Goal: Task Accomplishment & Management: Use online tool/utility

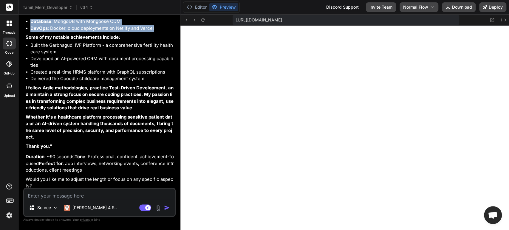
scroll to position [8640, 0]
click at [503, 21] on icon "Created with Pixso." at bounding box center [503, 20] width 5 height 5
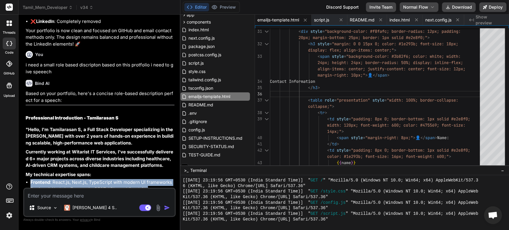
scroll to position [8449, 0]
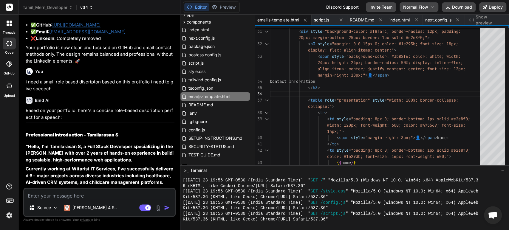
click at [89, 7] on span "v34" at bounding box center [86, 7] width 13 height 6
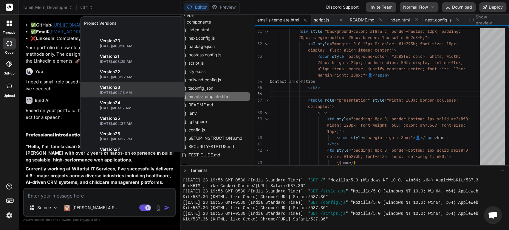
scroll to position [408, 0]
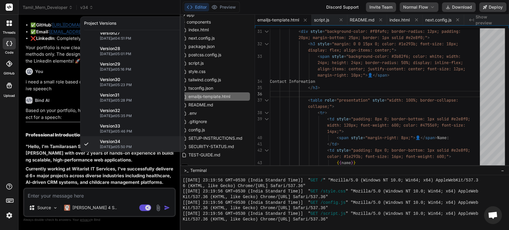
click at [57, 6] on div at bounding box center [254, 115] width 509 height 230
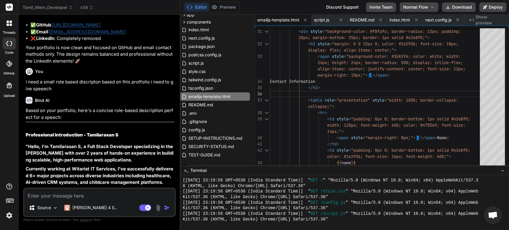
click at [57, 6] on span "Tamil_Mern_Developer" at bounding box center [48, 7] width 50 height 6
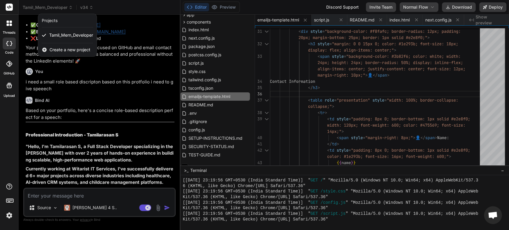
click at [66, 48] on span "Create a new project" at bounding box center [69, 50] width 41 height 6
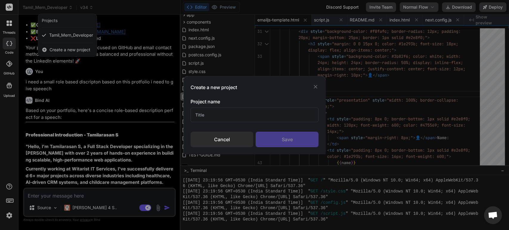
click at [221, 117] on input "text" at bounding box center [255, 115] width 128 height 15
type input "ok"
click at [278, 136] on div "Save" at bounding box center [287, 140] width 63 height 16
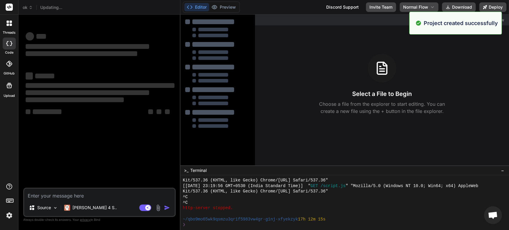
scroll to position [1848, 0]
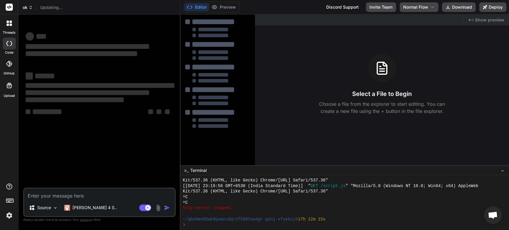
click at [30, 7] on icon at bounding box center [31, 7] width 4 height 4
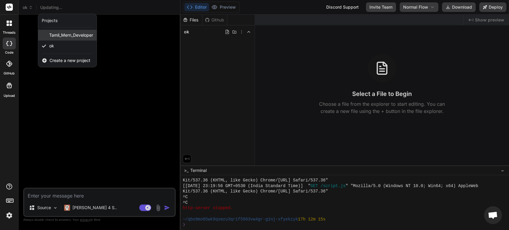
click at [60, 35] on span "Tamil_Mern_Developer" at bounding box center [71, 35] width 44 height 6
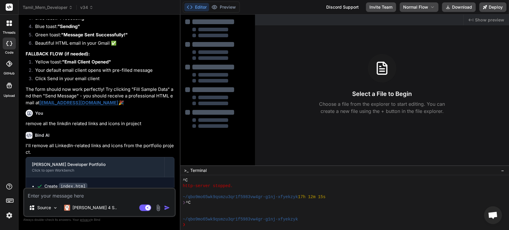
scroll to position [1898, 0]
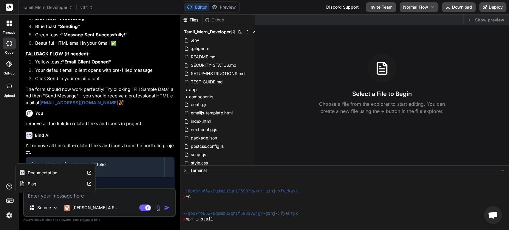
click at [9, 188] on icon at bounding box center [9, 187] width 6 height 6
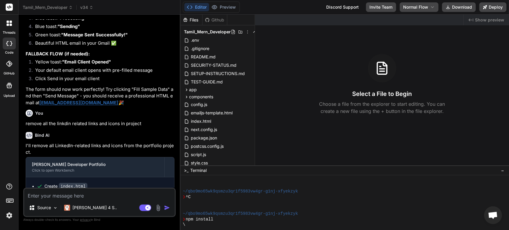
click at [10, 200] on rect at bounding box center [10, 200] width 1 height 1
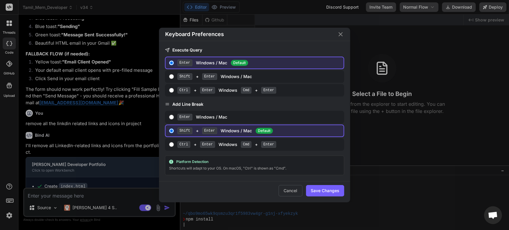
click at [7, 90] on div "Keyboard Preferences Execute Query Enter Windows / Mac Default Shift + Enter Wi…" at bounding box center [254, 115] width 509 height 230
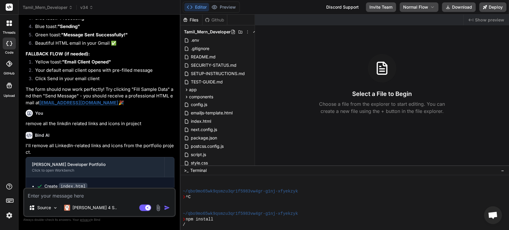
click at [9, 90] on div at bounding box center [9, 85] width 14 height 14
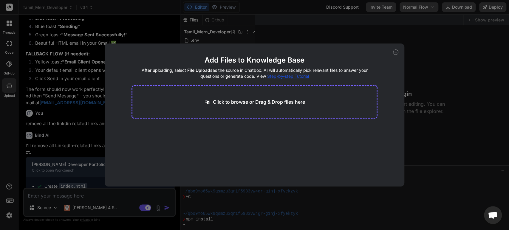
click at [38, 74] on div "Add Files to Knowledge Base After uploading, select File Uploads as the source …" at bounding box center [254, 115] width 509 height 230
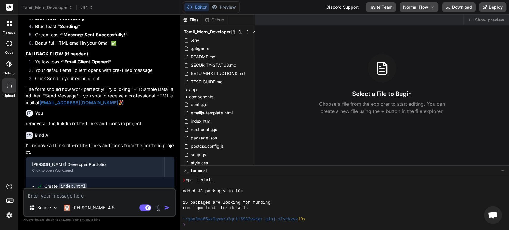
scroll to position [1937, 0]
click at [11, 66] on icon at bounding box center [9, 64] width 6 height 6
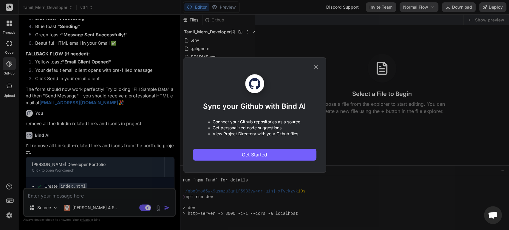
click at [26, 69] on div "Sync your Github with Bind AI • Connect your Github repositories as a source. •…" at bounding box center [254, 115] width 509 height 230
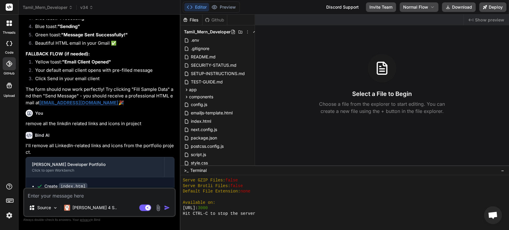
type textarea "x"
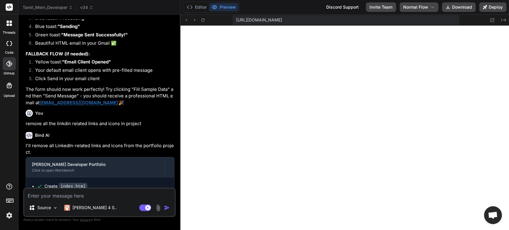
scroll to position [2121, 0]
click at [10, 46] on div at bounding box center [9, 44] width 13 height 12
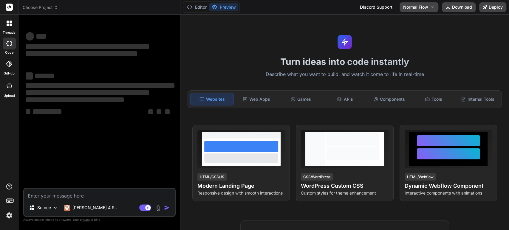
click at [10, 24] on icon at bounding box center [11, 25] width 2 height 2
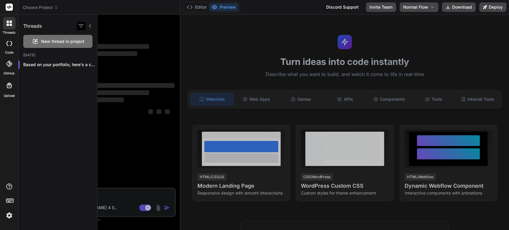
click at [80, 26] on icon "button" at bounding box center [80, 26] width 5 height 4
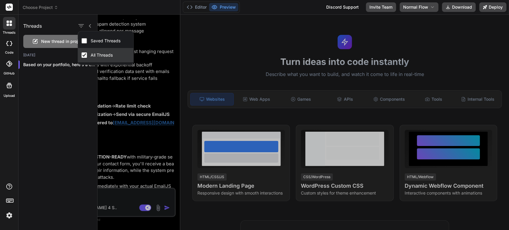
click at [83, 55] on input "All Threads" at bounding box center [83, 54] width 5 height 5
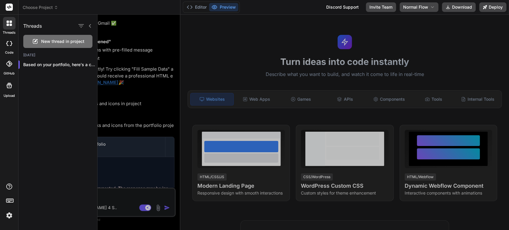
scroll to position [1561, 0]
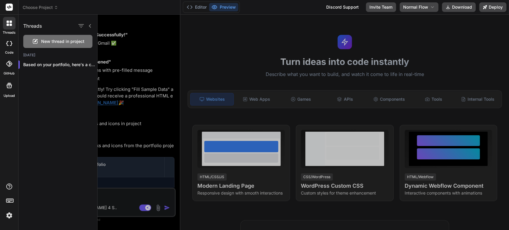
click at [89, 27] on icon at bounding box center [90, 26] width 5 height 5
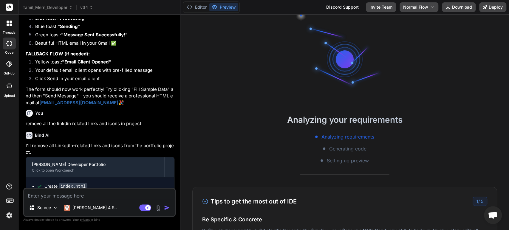
click at [10, 8] on icon at bounding box center [9, 7] width 4 height 4
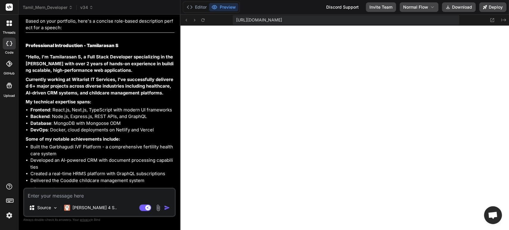
scroll to position [1812, 0]
click at [10, 216] on img at bounding box center [9, 216] width 10 height 10
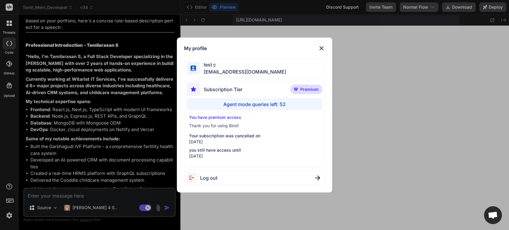
click at [214, 67] on span "test c" at bounding box center [243, 64] width 86 height 7
click at [245, 69] on span "app5@yopmail.com" at bounding box center [243, 71] width 86 height 7
click at [250, 72] on div "test c app5@yopmail.com" at bounding box center [254, 68] width 141 height 19
click at [308, 90] on span "Premium" at bounding box center [309, 89] width 18 height 6
click at [267, 104] on div "Agent mode queries left: 52" at bounding box center [255, 104] width 136 height 12
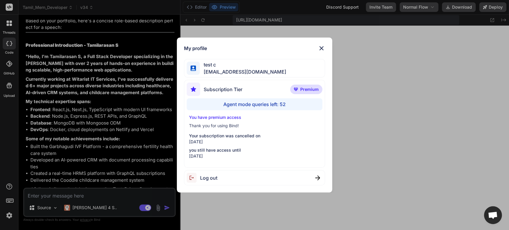
click at [322, 47] on img at bounding box center [321, 48] width 7 height 7
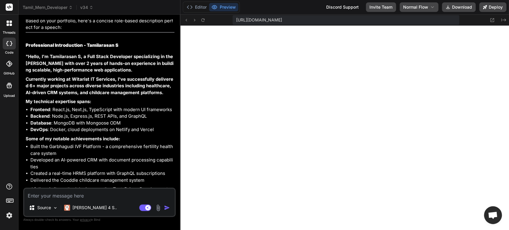
scroll to position [1819, 0]
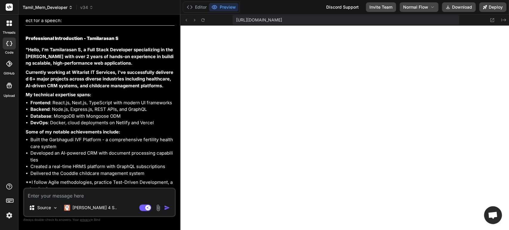
click at [38, 7] on span "Tamil_Mern_Developer" at bounding box center [48, 7] width 50 height 6
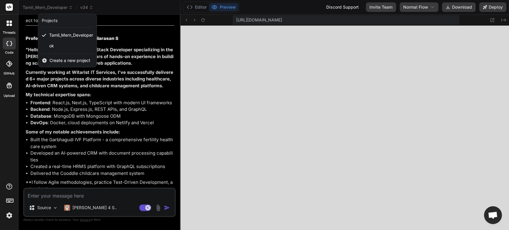
click at [9, 6] on rect at bounding box center [9, 7] width 7 height 7
click at [92, 7] on div at bounding box center [254, 115] width 509 height 230
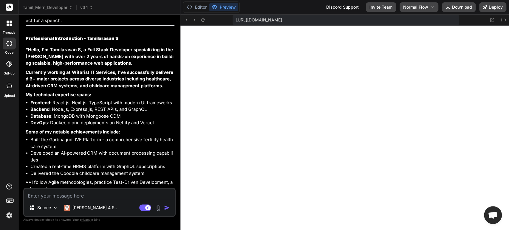
click at [92, 7] on icon at bounding box center [91, 7] width 4 height 4
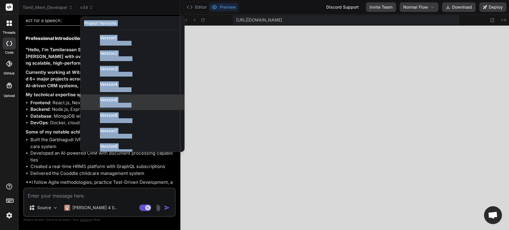
click at [160, 102] on div "Version 5" at bounding box center [140, 100] width 81 height 6
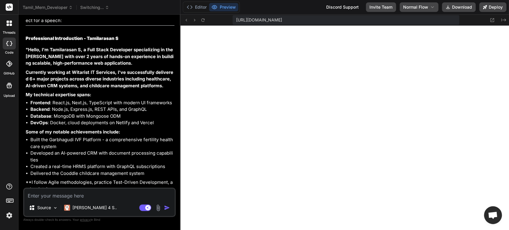
type textarea "x"
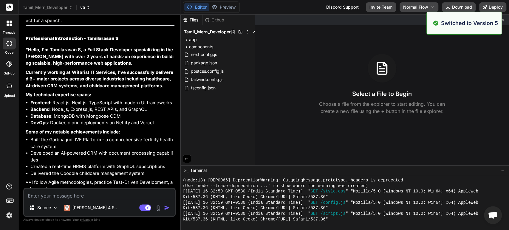
scroll to position [262, 0]
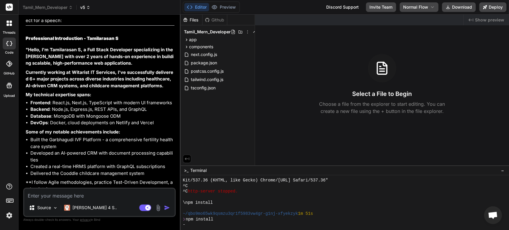
click at [84, 7] on span "v5" at bounding box center [85, 7] width 10 height 6
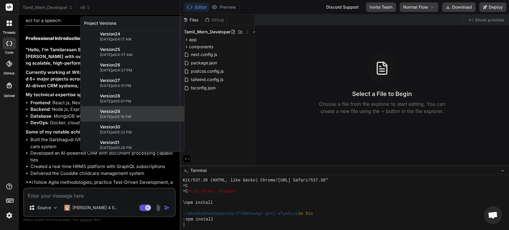
scroll to position [408, 0]
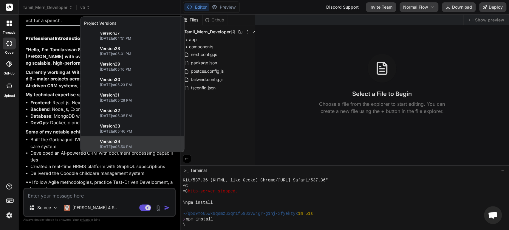
click at [125, 141] on div "Version 34" at bounding box center [140, 142] width 81 height 6
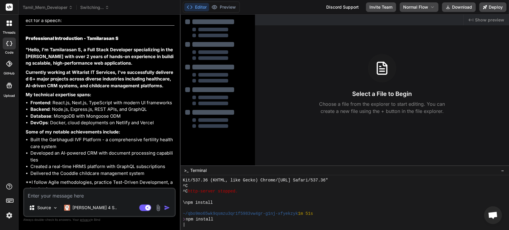
click at [488, 18] on span "Show preview" at bounding box center [489, 20] width 29 height 6
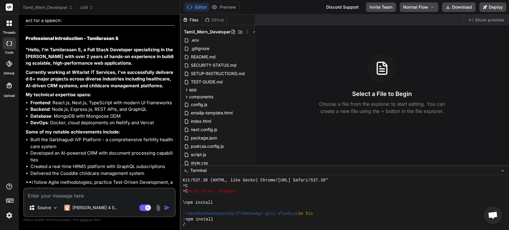
click at [7, 6] on rect at bounding box center [9, 7] width 7 height 7
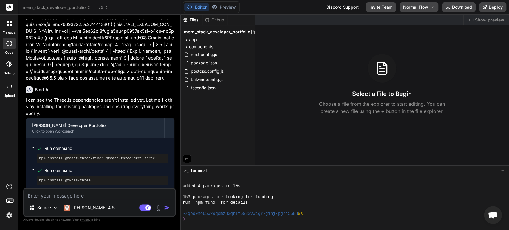
scroll to position [3164, 0]
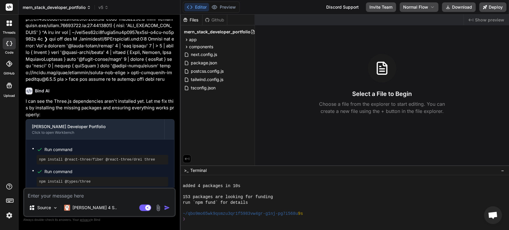
click at [83, 9] on span "mern_stack_developer_portfolio" at bounding box center [57, 7] width 68 height 6
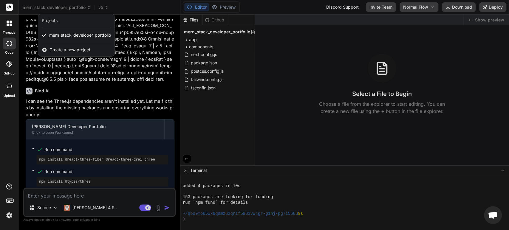
click at [157, 26] on div at bounding box center [254, 115] width 509 height 230
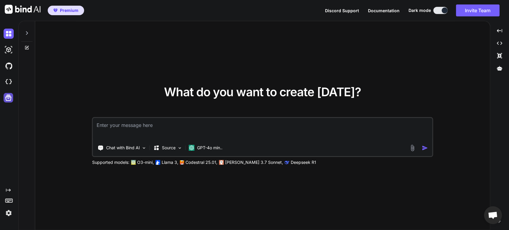
click at [7, 96] on icon at bounding box center [8, 98] width 6 height 6
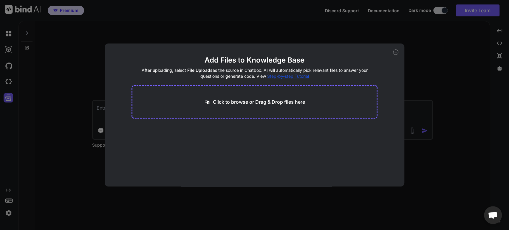
click at [8, 83] on div "Add Files to Knowledge Base After uploading, select File Uploads as the source …" at bounding box center [254, 115] width 509 height 230
type textarea "x"
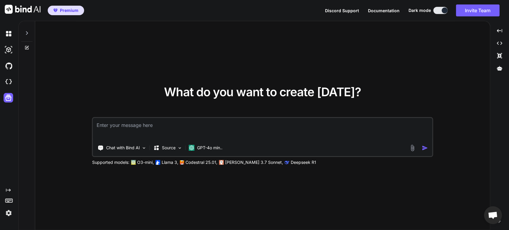
click at [8, 83] on img at bounding box center [9, 82] width 10 height 10
click at [8, 33] on img at bounding box center [9, 34] width 10 height 10
click at [27, 33] on icon at bounding box center [27, 33] width 2 height 4
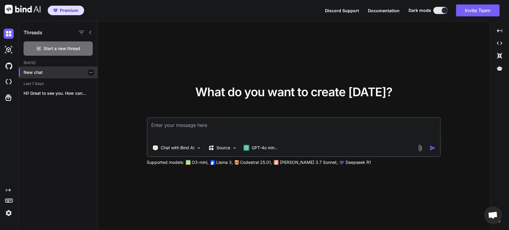
click at [44, 72] on p "New chat" at bounding box center [61, 72] width 74 height 6
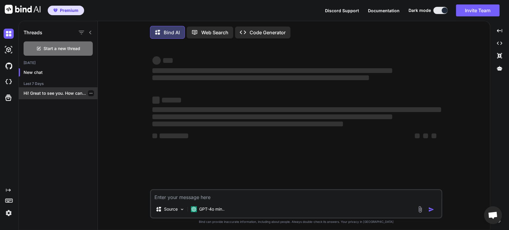
click at [64, 89] on div "Hi! Great to see you. How can..." at bounding box center [58, 93] width 79 height 12
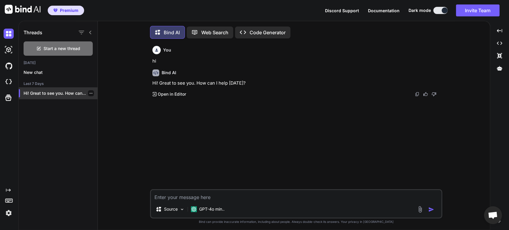
scroll to position [2, 0]
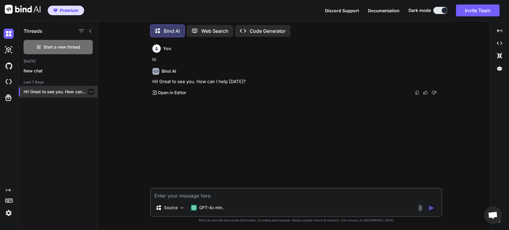
click at [89, 90] on icon "button" at bounding box center [91, 92] width 4 height 4
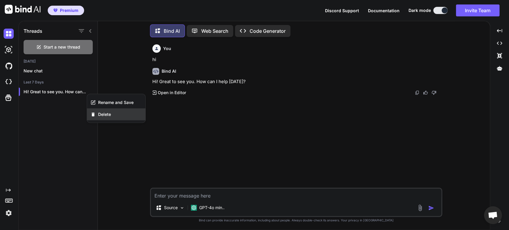
click at [105, 113] on span "Delete" at bounding box center [104, 115] width 13 height 6
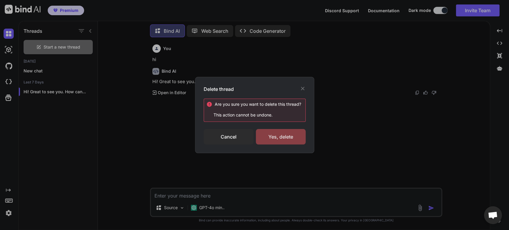
click at [278, 133] on div "Yes, delete" at bounding box center [281, 137] width 50 height 16
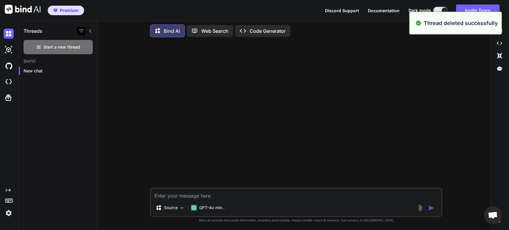
click at [81, 29] on icon "button" at bounding box center [81, 30] width 7 height 7
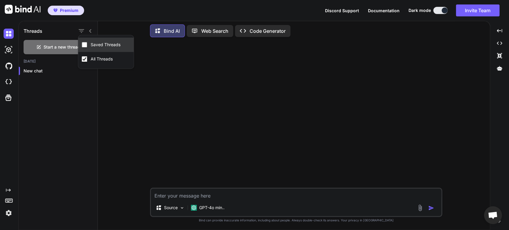
click at [86, 45] on input "Saved Threads" at bounding box center [84, 44] width 5 height 5
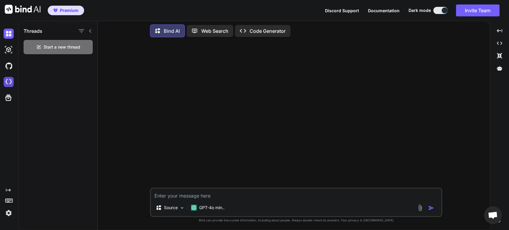
click at [10, 83] on img at bounding box center [9, 82] width 10 height 10
click at [501, 43] on icon "Created with Pixso." at bounding box center [499, 43] width 5 height 5
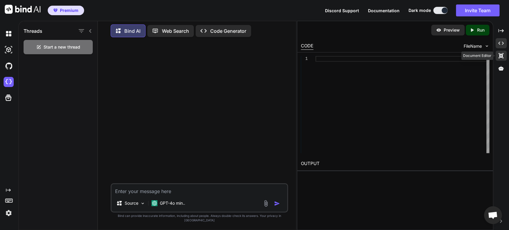
click at [500, 57] on icon "Created with Pixso." at bounding box center [500, 55] width 5 height 5
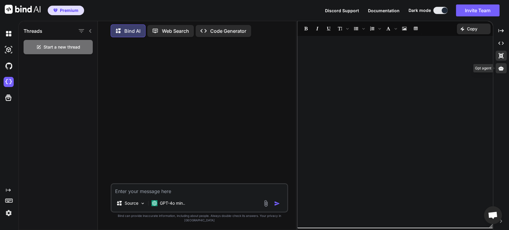
click at [502, 66] on icon at bounding box center [500, 68] width 5 height 5
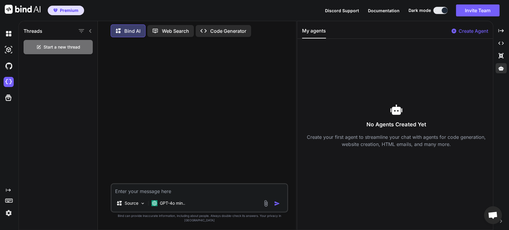
click at [377, 12] on span "Documentation" at bounding box center [384, 10] width 32 height 5
click at [9, 189] on icon "Created with Pixso." at bounding box center [8, 190] width 5 height 5
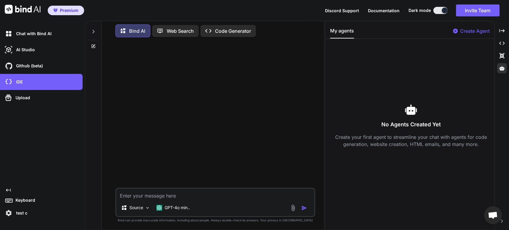
click at [23, 214] on p "test c" at bounding box center [21, 213] width 14 height 6
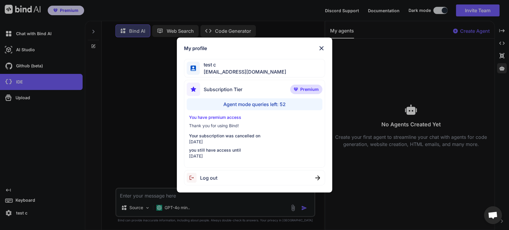
click at [44, 88] on div "My profile test c app5@yopmail.com Subscription Tier Premium Agent mode queries…" at bounding box center [254, 115] width 509 height 230
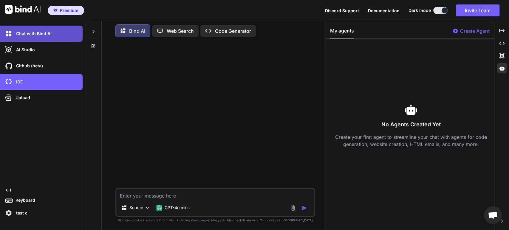
click at [39, 34] on p "Chat with Bind AI" at bounding box center [33, 34] width 38 height 6
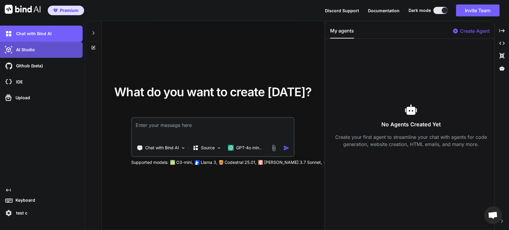
click at [38, 48] on div "AI Studio" at bounding box center [43, 50] width 79 height 10
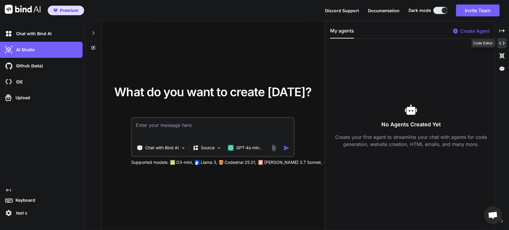
click at [501, 43] on icon "Created with Pixso." at bounding box center [501, 43] width 5 height 5
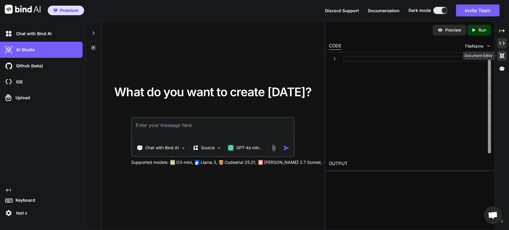
click at [503, 55] on icon at bounding box center [501, 55] width 5 height 5
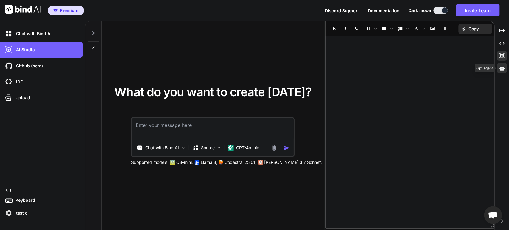
click at [502, 68] on icon at bounding box center [501, 68] width 5 height 4
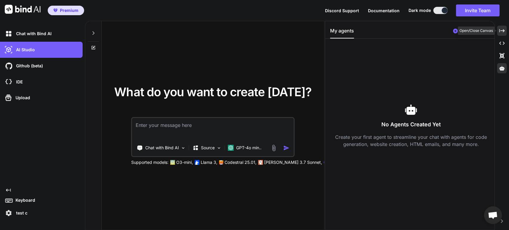
click at [502, 32] on icon "Created with Pixso." at bounding box center [501, 30] width 5 height 5
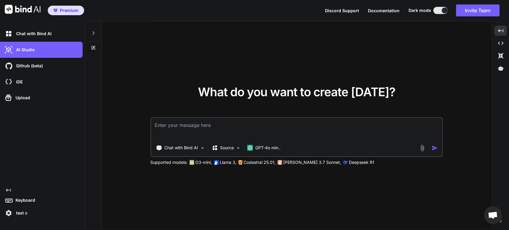
click at [349, 162] on p "Deepseek R1" at bounding box center [361, 163] width 25 height 6
click at [260, 147] on p "GPT-4o min.." at bounding box center [267, 148] width 25 height 6
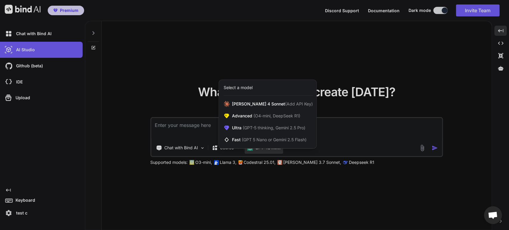
click at [193, 81] on div at bounding box center [254, 115] width 509 height 230
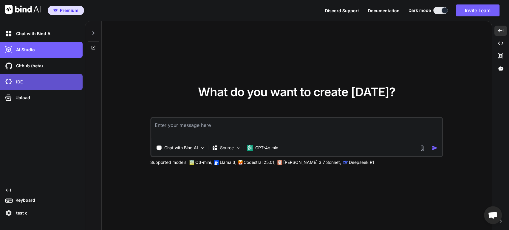
click at [26, 81] on div "IDE" at bounding box center [43, 82] width 79 height 10
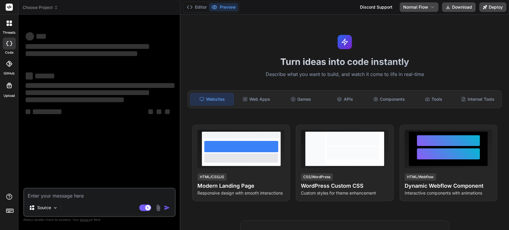
type textarea "x"
click at [50, 207] on p "Source" at bounding box center [44, 208] width 14 height 6
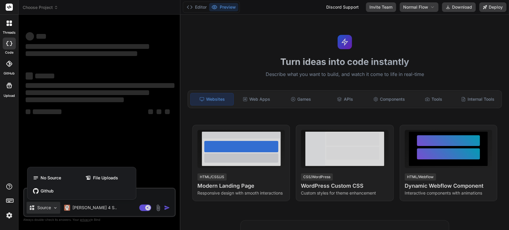
click at [114, 156] on div at bounding box center [254, 115] width 509 height 230
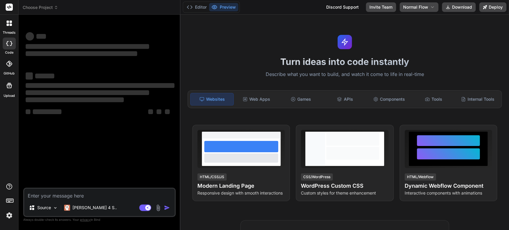
click at [157, 208] on img at bounding box center [158, 208] width 7 height 7
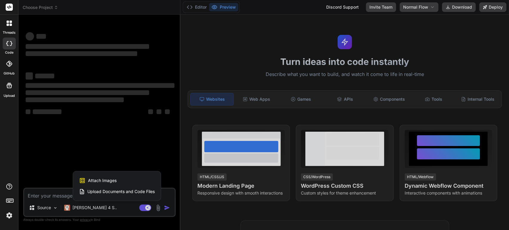
click at [135, 150] on div at bounding box center [254, 115] width 509 height 230
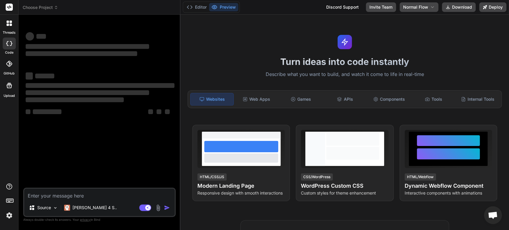
type textarea "x"
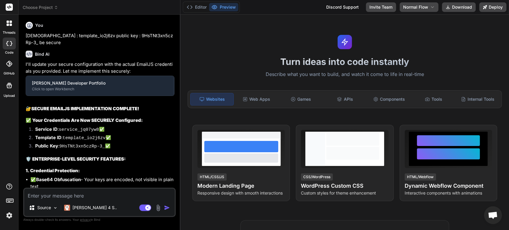
scroll to position [64, 0]
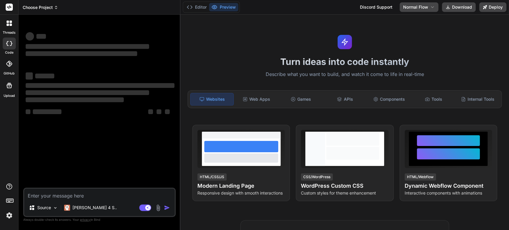
click at [50, 7] on span "Choose Project" at bounding box center [40, 7] width 35 height 6
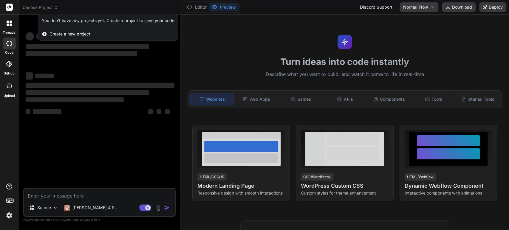
click at [10, 63] on icon at bounding box center [9, 64] width 6 height 6
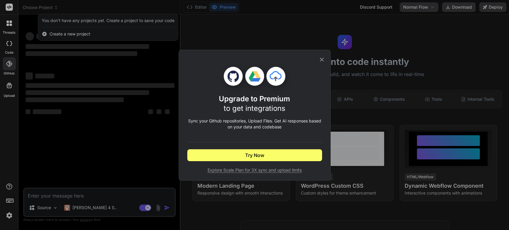
click at [323, 58] on icon at bounding box center [322, 60] width 4 height 4
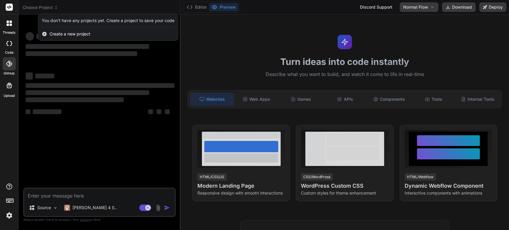
click at [12, 28] on div at bounding box center [9, 23] width 13 height 13
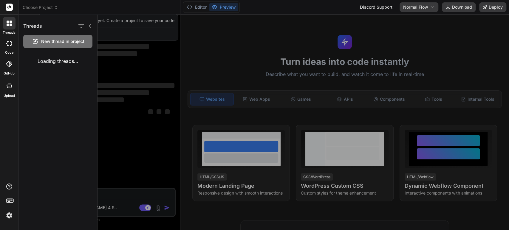
click at [11, 215] on img at bounding box center [9, 216] width 10 height 10
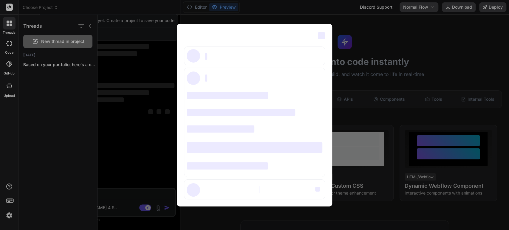
type textarea "x"
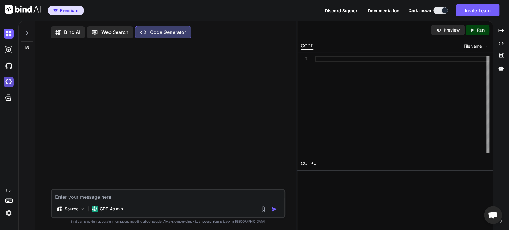
click at [6, 79] on img at bounding box center [9, 82] width 10 height 10
click at [9, 214] on img at bounding box center [9, 213] width 10 height 10
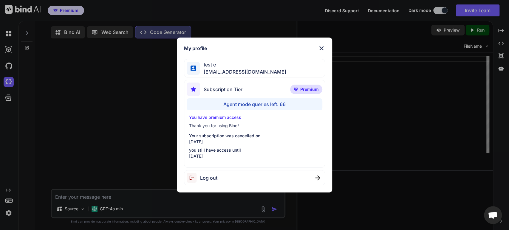
click at [9, 191] on div "My profile test c app5@yopmail.com Subscription Tier Premium Agent mode queries…" at bounding box center [254, 115] width 509 height 230
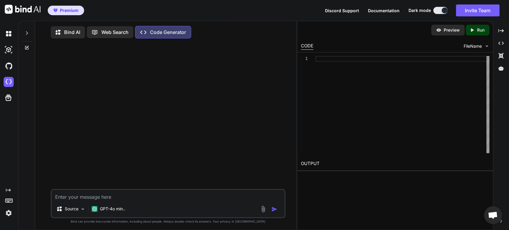
click at [9, 191] on icon "Created with Pixso." at bounding box center [8, 190] width 5 height 5
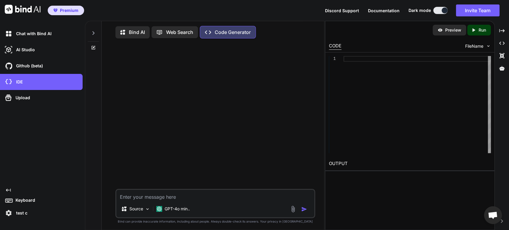
click at [10, 215] on img at bounding box center [9, 213] width 10 height 10
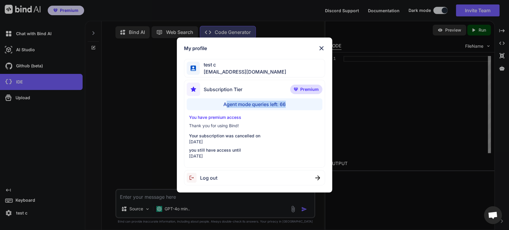
drag, startPoint x: 290, startPoint y: 103, endPoint x: 227, endPoint y: 106, distance: 63.6
click at [227, 106] on div "Agent mode queries left: 66" at bounding box center [255, 104] width 136 height 12
click at [322, 49] on img at bounding box center [321, 48] width 7 height 7
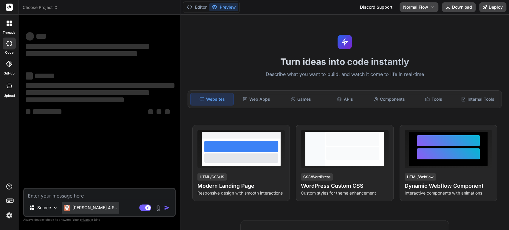
click at [92, 208] on p "[PERSON_NAME] 4 S.." at bounding box center [94, 208] width 44 height 6
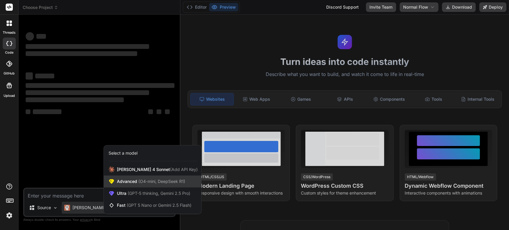
click at [134, 183] on span "Advanced (O4-mini, DeepSeek R1)" at bounding box center [151, 182] width 68 height 6
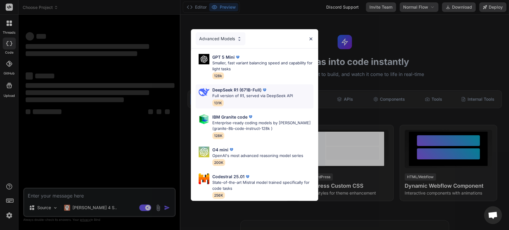
click at [252, 98] on div "DeepSeek R1 (671B-Full) Full version of R1, served via DeepSeek API 131K" at bounding box center [252, 96] width 81 height 19
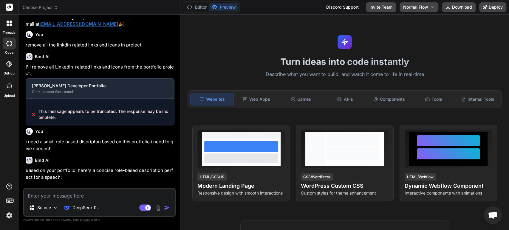
scroll to position [1561, 0]
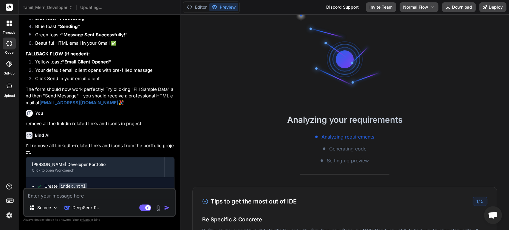
type textarea "x"
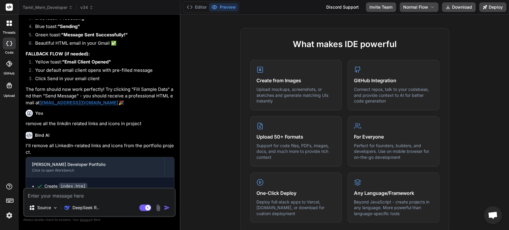
click at [66, 197] on textarea at bounding box center [99, 194] width 151 height 11
type textarea "d"
type textarea "x"
type textarea "de"
type textarea "x"
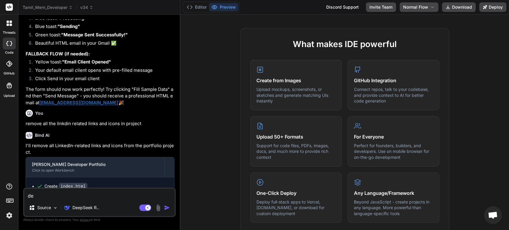
type textarea "del"
type textarea "x"
type textarea "dele"
type textarea "x"
type textarea "deleet"
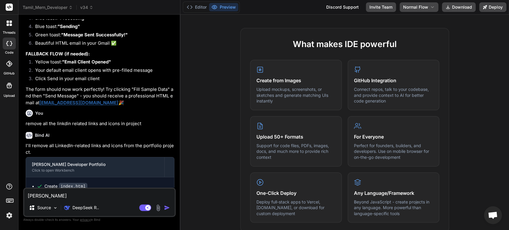
type textarea "x"
type textarea "deleet"
type textarea "x"
type textarea "deleet"
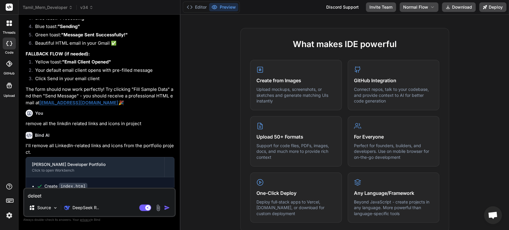
type textarea "x"
type textarea "delee"
type textarea "x"
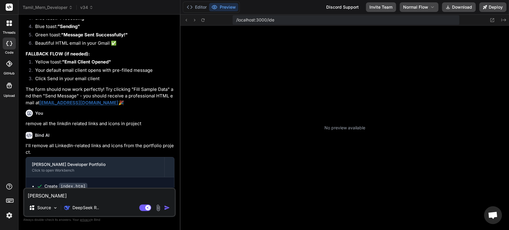
type textarea "dele"
type textarea "x"
type textarea "delet"
type textarea "x"
type textarea "delete"
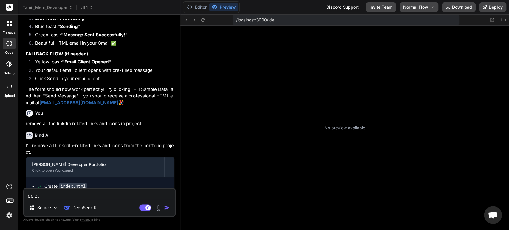
type textarea "x"
type textarea "delete"
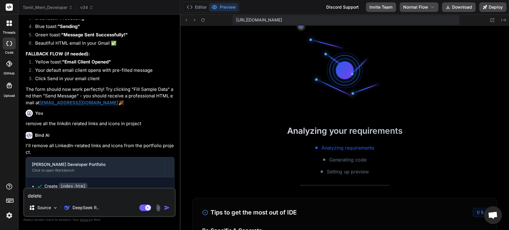
type textarea "x"
type textarea "delete a"
type textarea "x"
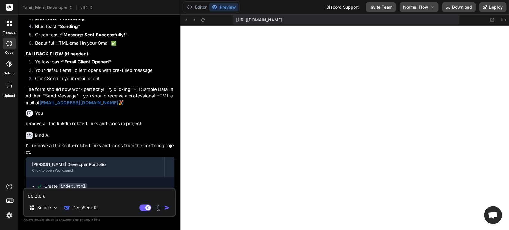
type textarea "delete ab"
type textarea "x"
type textarea "delete abo"
type textarea "x"
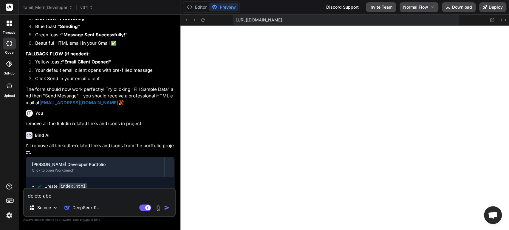
type textarea "delete abou"
type textarea "x"
type textarea "delete abouv"
type textarea "x"
type textarea "delete abouve"
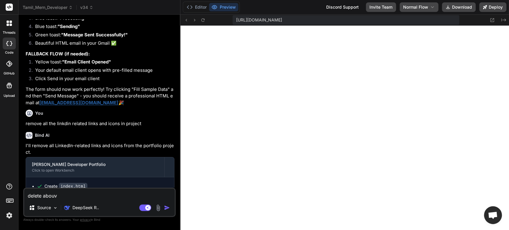
type textarea "x"
type textarea "delete abouve"
type textarea "x"
type textarea "delete abouve"
type textarea "x"
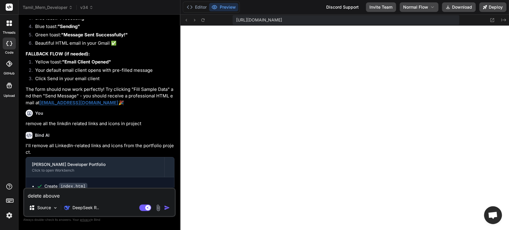
type textarea "delete abouv"
type textarea "x"
type textarea "delete abou"
type textarea "x"
type textarea "delete abo"
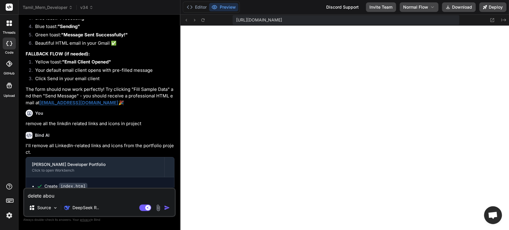
type textarea "x"
type textarea "delete abov"
type textarea "x"
type textarea "delete above"
type textarea "x"
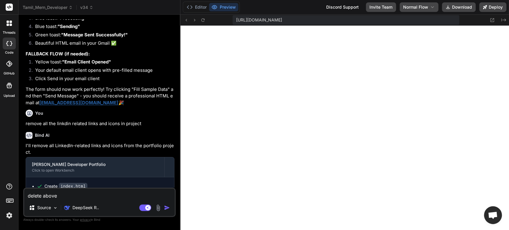
type textarea "delete above"
type textarea "x"
type textarea "delete above h"
type textarea "x"
type textarea "delete above hi"
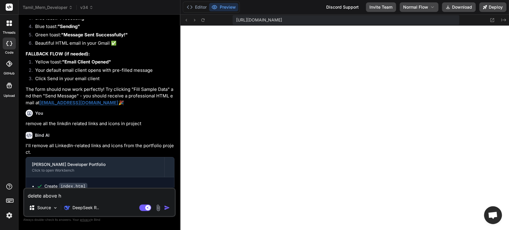
type textarea "x"
type textarea "delete above his"
type textarea "x"
type textarea "delete above hist"
type textarea "x"
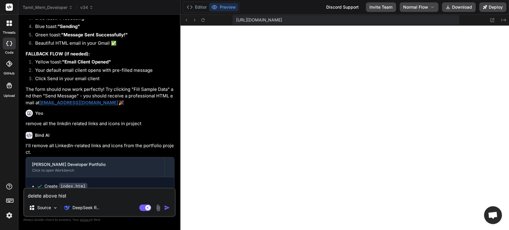
type textarea "delete above histo"
type textarea "x"
type textarea "delete above histor"
type textarea "x"
type textarea "delete above history"
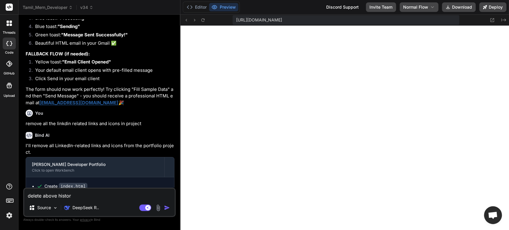
type textarea "x"
type textarea "delete above history"
type textarea "x"
type textarea "delete above history o"
type textarea "x"
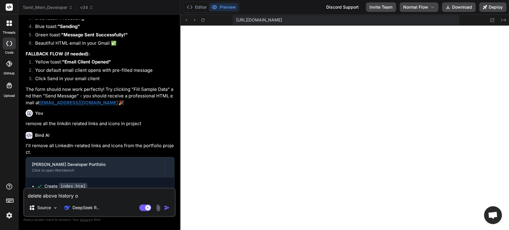
type textarea "delete above history of"
type textarea "x"
type textarea "delete above history of"
type textarea "x"
type textarea "delete above history of m"
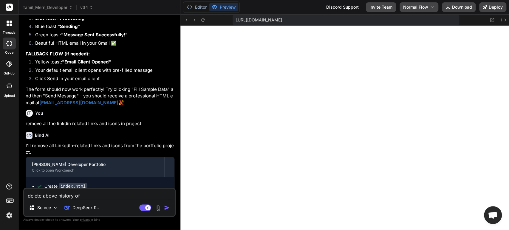
type textarea "x"
type textarea "delete above history of mi"
type textarea "x"
type textarea "delete above history of min"
type textarea "x"
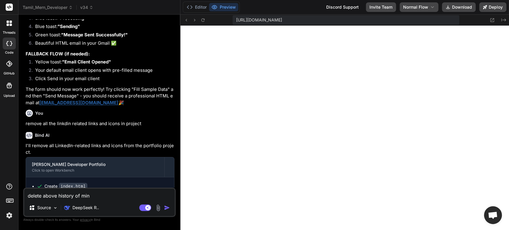
type textarea "delete above history of mine"
type textarea "x"
type textarea "delete above history of mine"
type textarea "x"
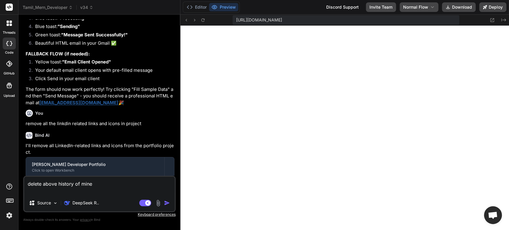
type textarea "delete above history of mine"
type textarea "x"
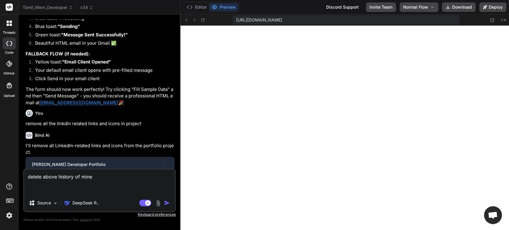
type textarea "delete above history of mine T"
type textarea "x"
type textarea "delete above history of mine Ta"
type textarea "x"
type textarea "delete above history of mine Tam"
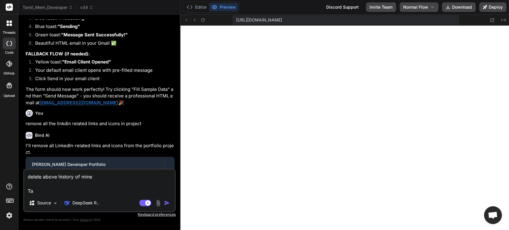
type textarea "x"
type textarea "delete above history of mine Tami"
type textarea "x"
type textarea "delete above history of mine Tamil"
type textarea "x"
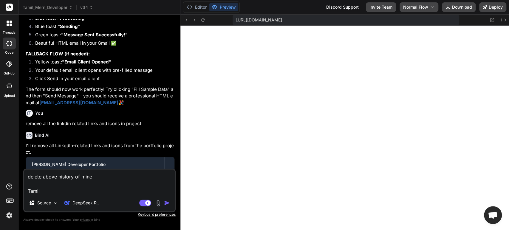
type textarea "delete above history of mine Tamil_"
type textarea "x"
type textarea "delete above history of mine Tamil_M"
type textarea "x"
type textarea "delete above history of mine Tamil_ME"
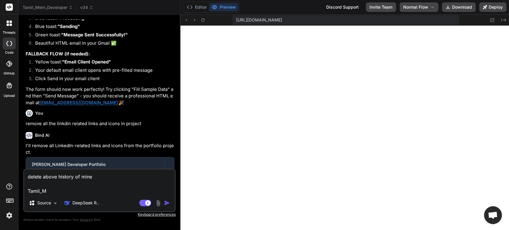
type textarea "x"
type textarea "delete above history of mine Tamil_MER"
type textarea "x"
type textarea "delete above history of mine Tamil_MERN"
type textarea "x"
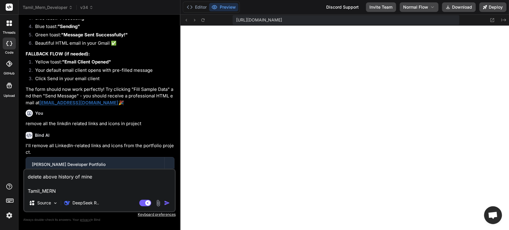
type textarea "delete above history of mine Tamil_MERN_"
type textarea "x"
type textarea "delete above history of mine Tamil_MERN_D"
type textarea "x"
type textarea "delete above history of mine Tamil_MERN_DE"
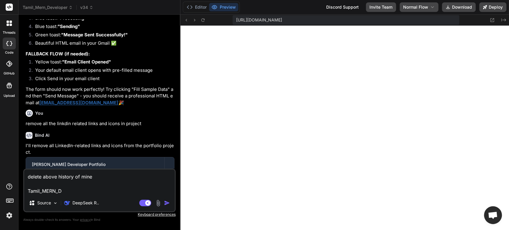
type textarea "x"
type textarea "delete above history of mine Tamil_MERN_DEV"
type textarea "x"
type textarea "delete above history of mine Tamil_MERN_DEVE"
type textarea "x"
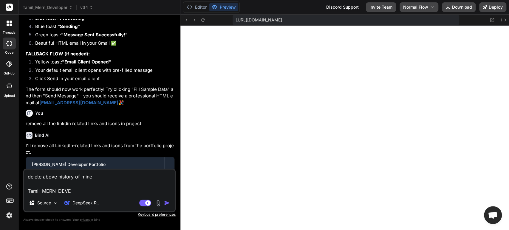
type textarea "delete above history of mine Tamil_MERN_DEVEL"
type textarea "x"
type textarea "delete above history of mine Tamil_MERN_DEVELO"
type textarea "x"
type textarea "delete above history of mine Tamil_MERN_DEVELOP"
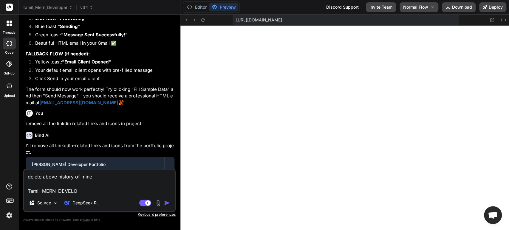
type textarea "x"
type textarea "delete above history of mine Tamil_MERN_DEVELOPE"
type textarea "x"
type textarea "delete above history of mine Tamil_MERN_DEVELOPER"
type textarea "x"
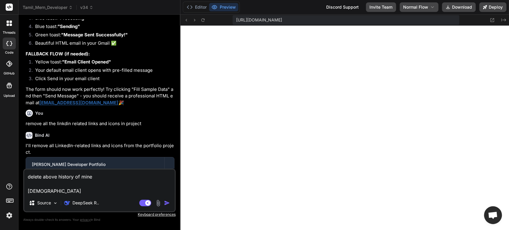
type textarea "delete above history of mine Tamil_MERN_DEVELOPER"
type textarea "x"
type textarea "delete above history of mine Tamil_MERN_DEVELOPER c"
type textarea "x"
type textarea "delete above history of mine Tamil_MERN_DEVELOPER ch"
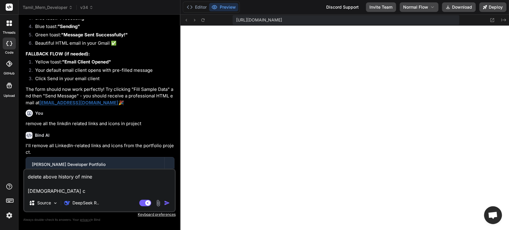
type textarea "x"
type textarea "delete above history of mine Tamil_MERN_DEVELOPER cha"
type textarea "x"
type textarea "delete above history of mine Tamil_MERN_DEVELOPER chat"
type textarea "x"
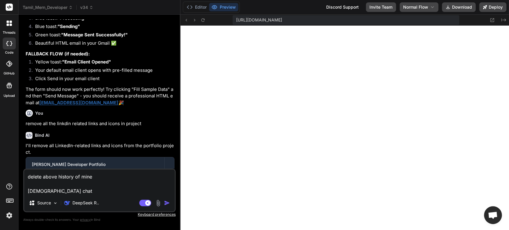
type textarea "delete above history of mine Tamil_MERN_DEVELOPER chat"
type textarea "x"
type textarea "delete above history of mine Tamil_MERN_DEVELOPER chat h"
type textarea "x"
type textarea "delete above history of mine Tamil_MERN_DEVELOPER chat hi"
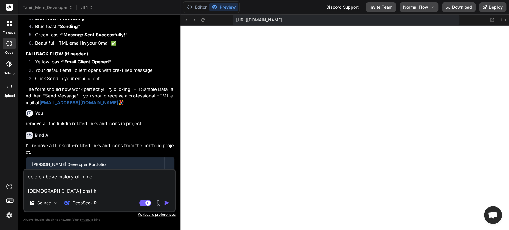
type textarea "x"
type textarea "delete above history of mine Tamil_MERN_DEVELOPER chat his"
type textarea "x"
type textarea "delete above history of mine Tamil_MERN_DEVELOPER chat hist"
type textarea "x"
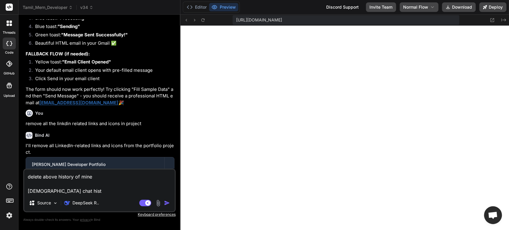
type textarea "delete above history of mine Tamil_MERN_DEVELOPER chat histo"
type textarea "x"
type textarea "delete above history of mine Tamil_MERN_DEVELOPER chat histor"
type textarea "x"
type textarea "delete above history of mine Tamil_MERN_DEVELOPER chat history"
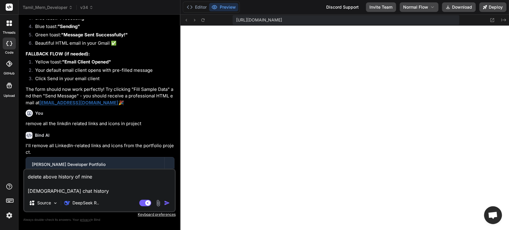
type textarea "x"
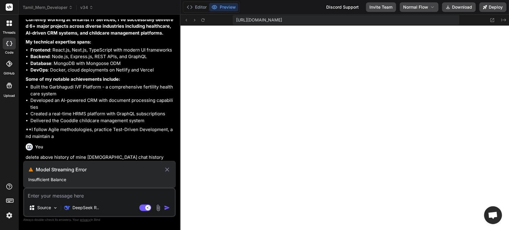
scroll to position [1865, 0]
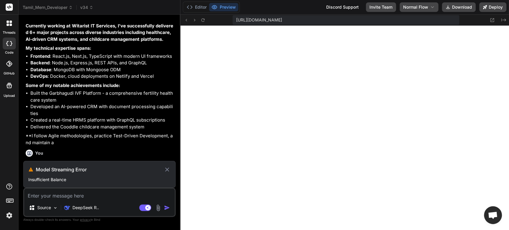
click at [167, 168] on icon at bounding box center [167, 169] width 7 height 7
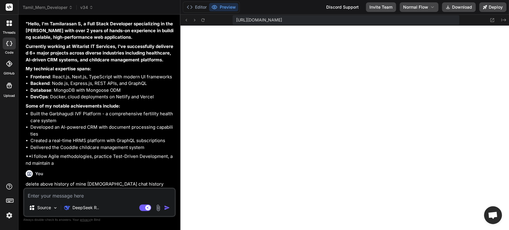
scroll to position [1839, 0]
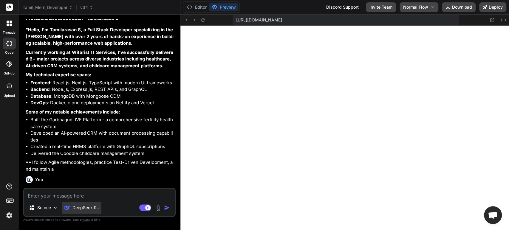
click at [84, 210] on p "DeepSeek R.." at bounding box center [85, 208] width 27 height 6
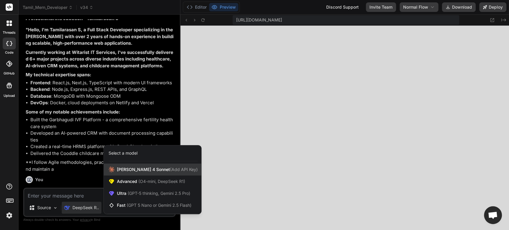
click at [141, 172] on span "[PERSON_NAME] 4 Sonnet (Add API Key)" at bounding box center [157, 170] width 81 height 6
type textarea "x"
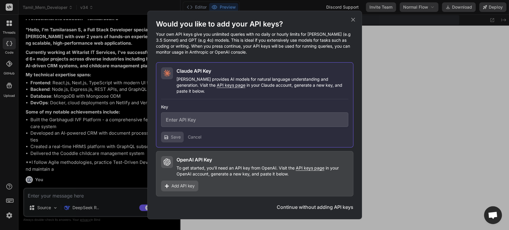
click at [354, 23] on icon at bounding box center [353, 19] width 7 height 7
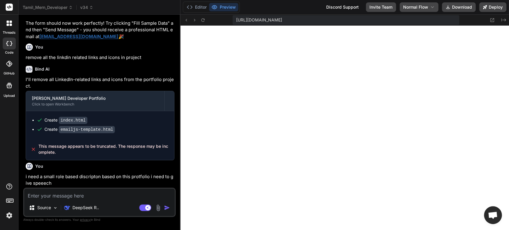
scroll to position [1624, 0]
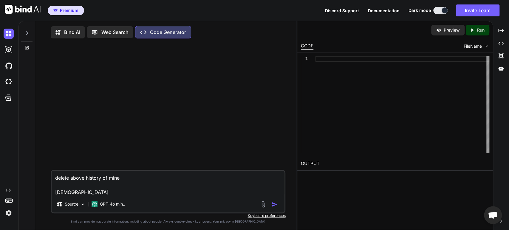
click at [439, 8] on button at bounding box center [440, 10] width 14 height 7
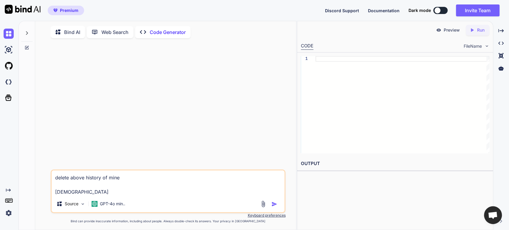
click at [27, 32] on icon at bounding box center [26, 33] width 5 height 5
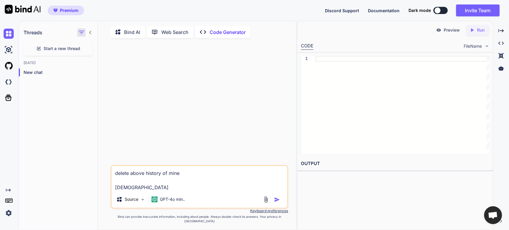
click at [83, 33] on icon "button" at bounding box center [81, 32] width 7 height 7
click at [186, 191] on textarea "delete above history of mine [DEMOGRAPHIC_DATA]" at bounding box center [200, 178] width 176 height 25
type textarea "x"
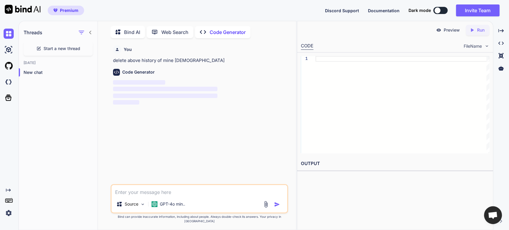
scroll to position [2, 0]
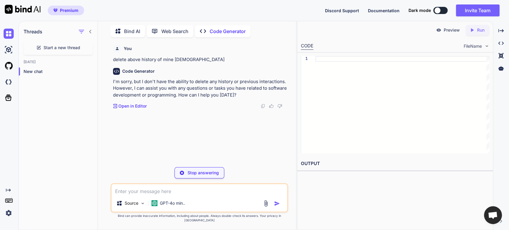
type textarea "x"
click at [7, 82] on img at bounding box center [9, 82] width 10 height 10
click at [90, 31] on icon at bounding box center [90, 32] width 2 height 4
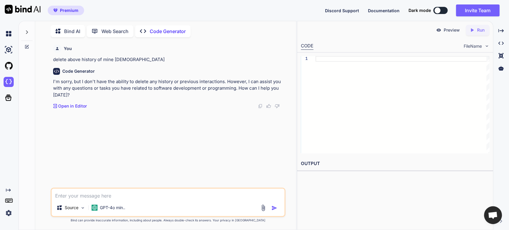
click at [25, 48] on div at bounding box center [27, 125] width 16 height 210
click at [26, 44] on icon at bounding box center [26, 46] width 5 height 5
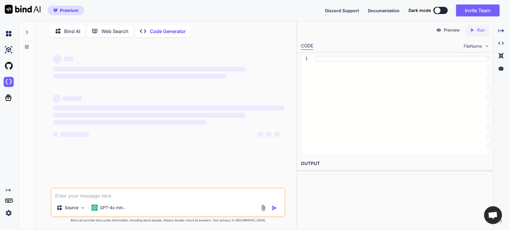
click at [26, 44] on icon at bounding box center [26, 46] width 5 height 5
click at [27, 31] on icon at bounding box center [27, 32] width 2 height 4
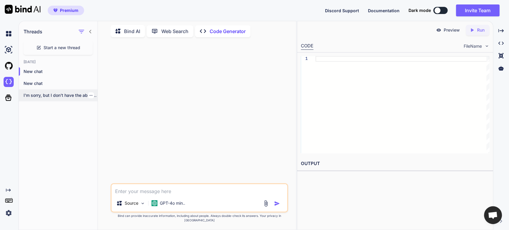
click at [91, 94] on div at bounding box center [91, 95] width 6 height 6
click at [89, 95] on icon "button" at bounding box center [91, 96] width 4 height 4
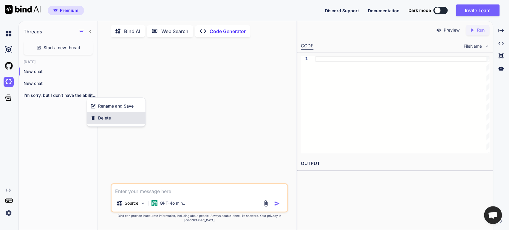
click at [106, 119] on span "Delete" at bounding box center [104, 118] width 13 height 6
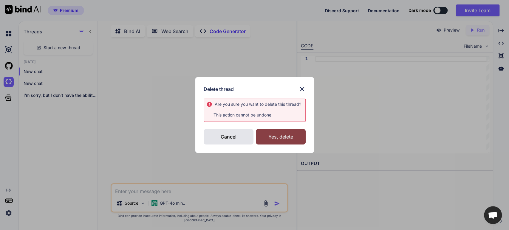
click at [280, 137] on div "Yes, delete" at bounding box center [281, 137] width 50 height 16
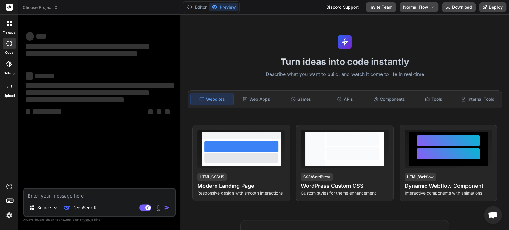
type textarea "x"
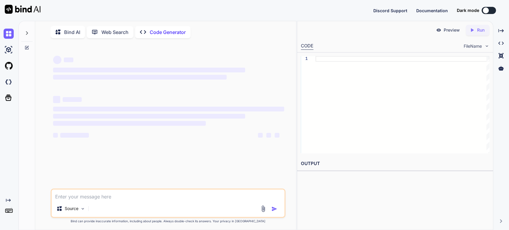
type textarea "x"
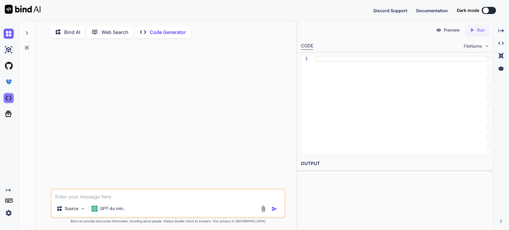
click at [7, 100] on img at bounding box center [9, 98] width 10 height 10
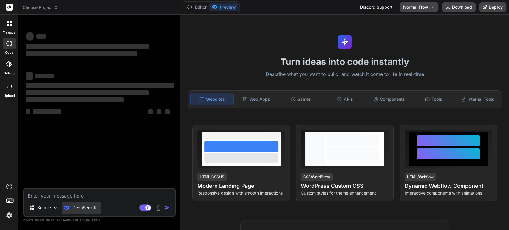
click at [81, 213] on div "DeepSeek R.." at bounding box center [82, 208] width 40 height 12
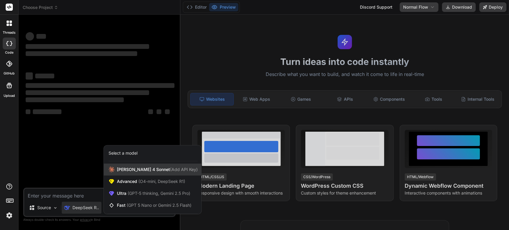
click at [128, 172] on span "[PERSON_NAME] 4 Sonnet (Add API Key)" at bounding box center [157, 170] width 81 height 6
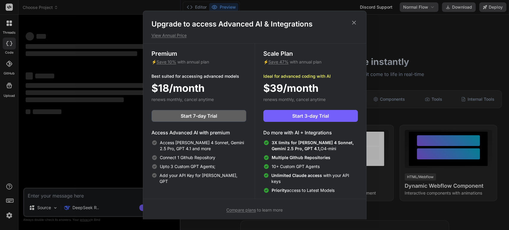
click at [348, 30] on div "Upgrade to access Advanced AI & Integrations View Annual Price" at bounding box center [254, 28] width 223 height 19
click at [354, 23] on icon at bounding box center [354, 23] width 4 height 4
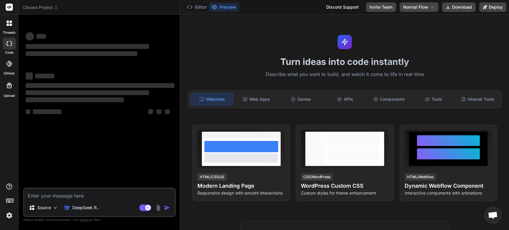
click at [9, 217] on img at bounding box center [9, 216] width 10 height 10
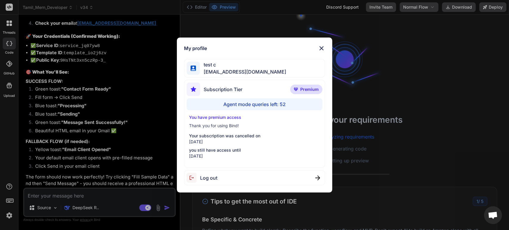
scroll to position [1561, 0]
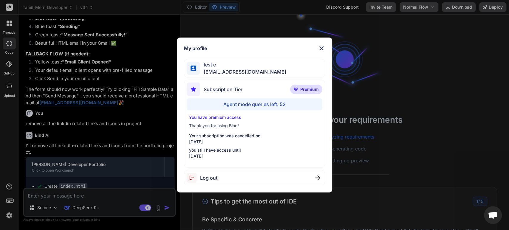
click at [322, 49] on img at bounding box center [321, 48] width 7 height 7
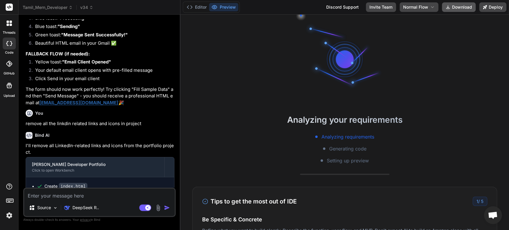
click at [463, 7] on button "Download" at bounding box center [459, 7] width 34 height 10
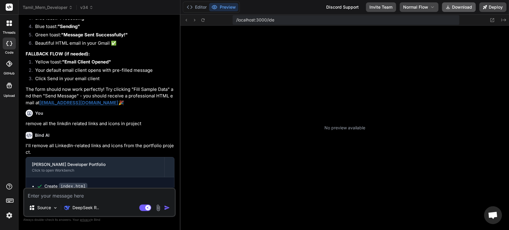
scroll to position [167, 0]
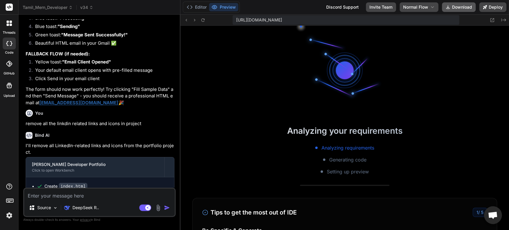
type textarea "x"
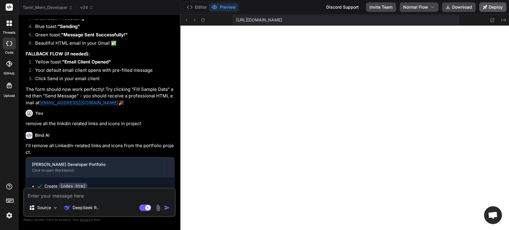
scroll to position [222, 0]
click at [492, 9] on button "Deploy" at bounding box center [492, 7] width 27 height 10
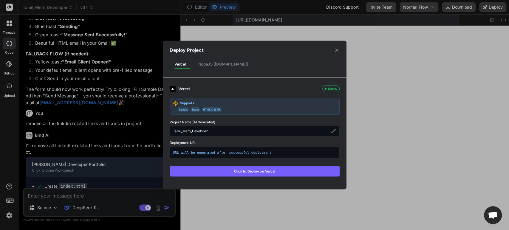
click at [211, 65] on div "NodeJS ([DOMAIN_NAME])" at bounding box center [223, 64] width 60 height 11
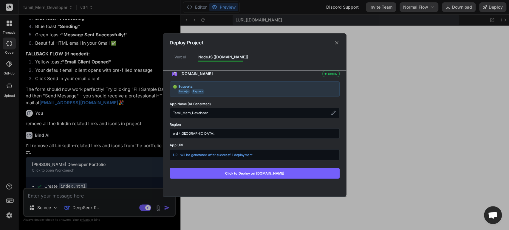
scroll to position [0, 0]
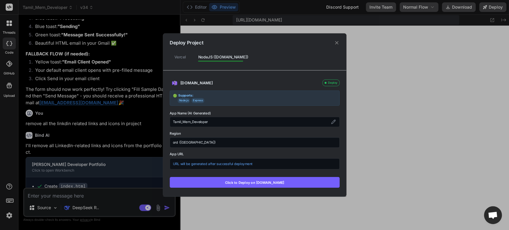
click at [180, 52] on div "Vercel" at bounding box center [180, 56] width 21 height 11
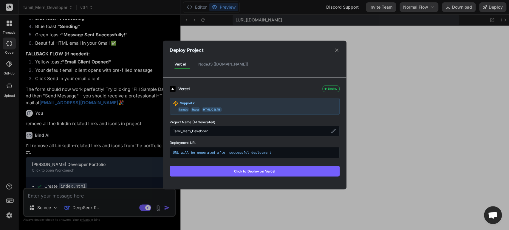
click at [336, 52] on icon at bounding box center [337, 50] width 6 height 6
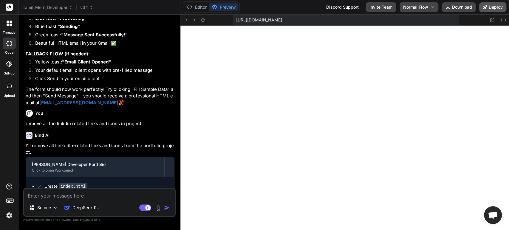
click at [491, 5] on button "Deploy" at bounding box center [492, 7] width 27 height 10
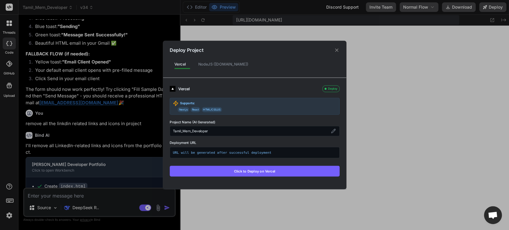
click at [336, 50] on icon at bounding box center [336, 50] width 3 height 3
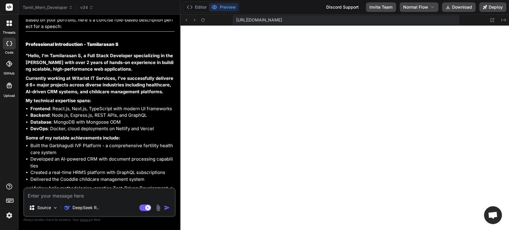
scroll to position [1819, 0]
